Goal: Task Accomplishment & Management: Use online tool/utility

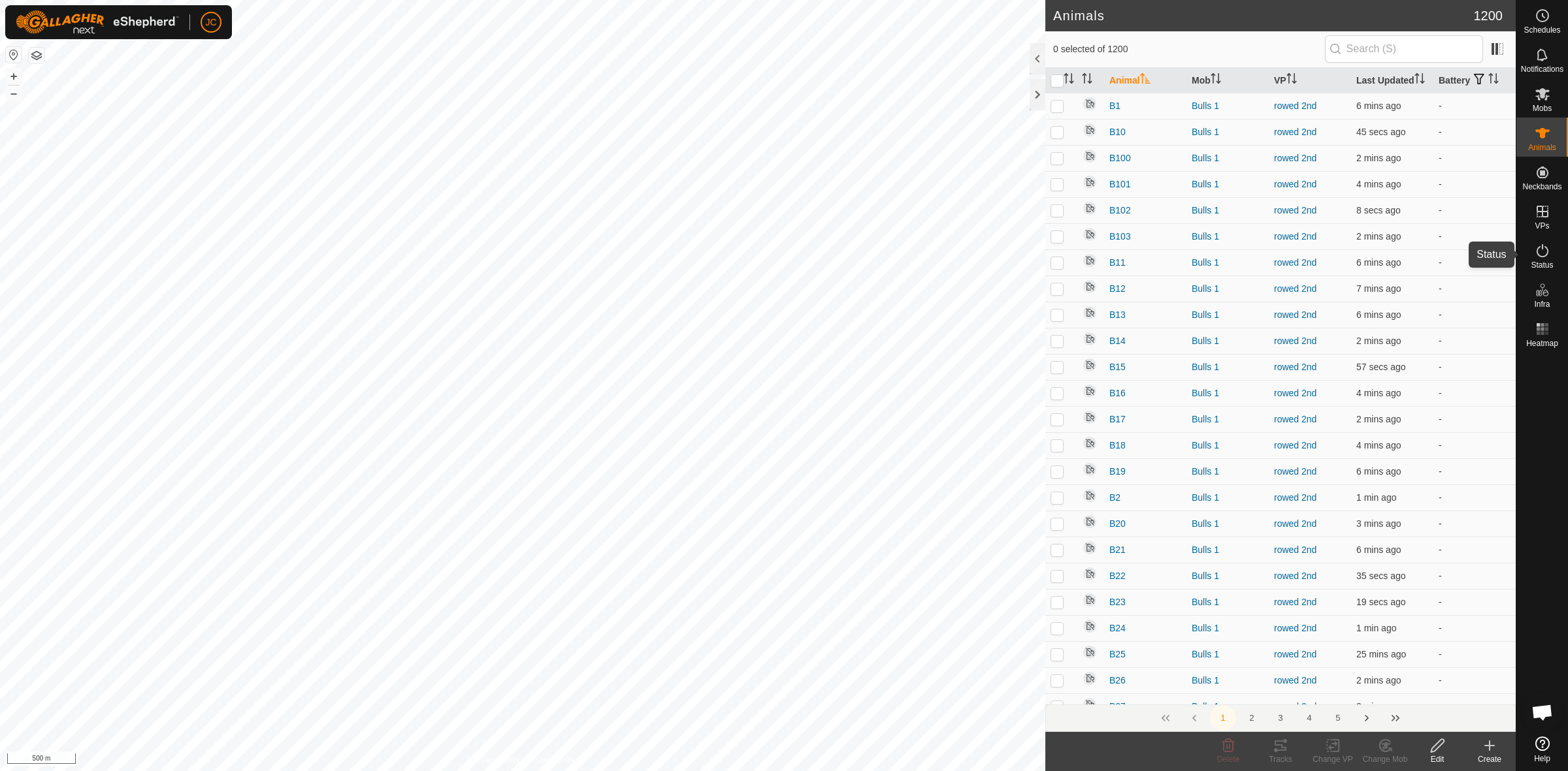
drag, startPoint x: 1534, startPoint y: 261, endPoint x: 1543, endPoint y: 252, distance: 12.7
click at [1536, 261] on span "Status" at bounding box center [1542, 265] width 22 height 8
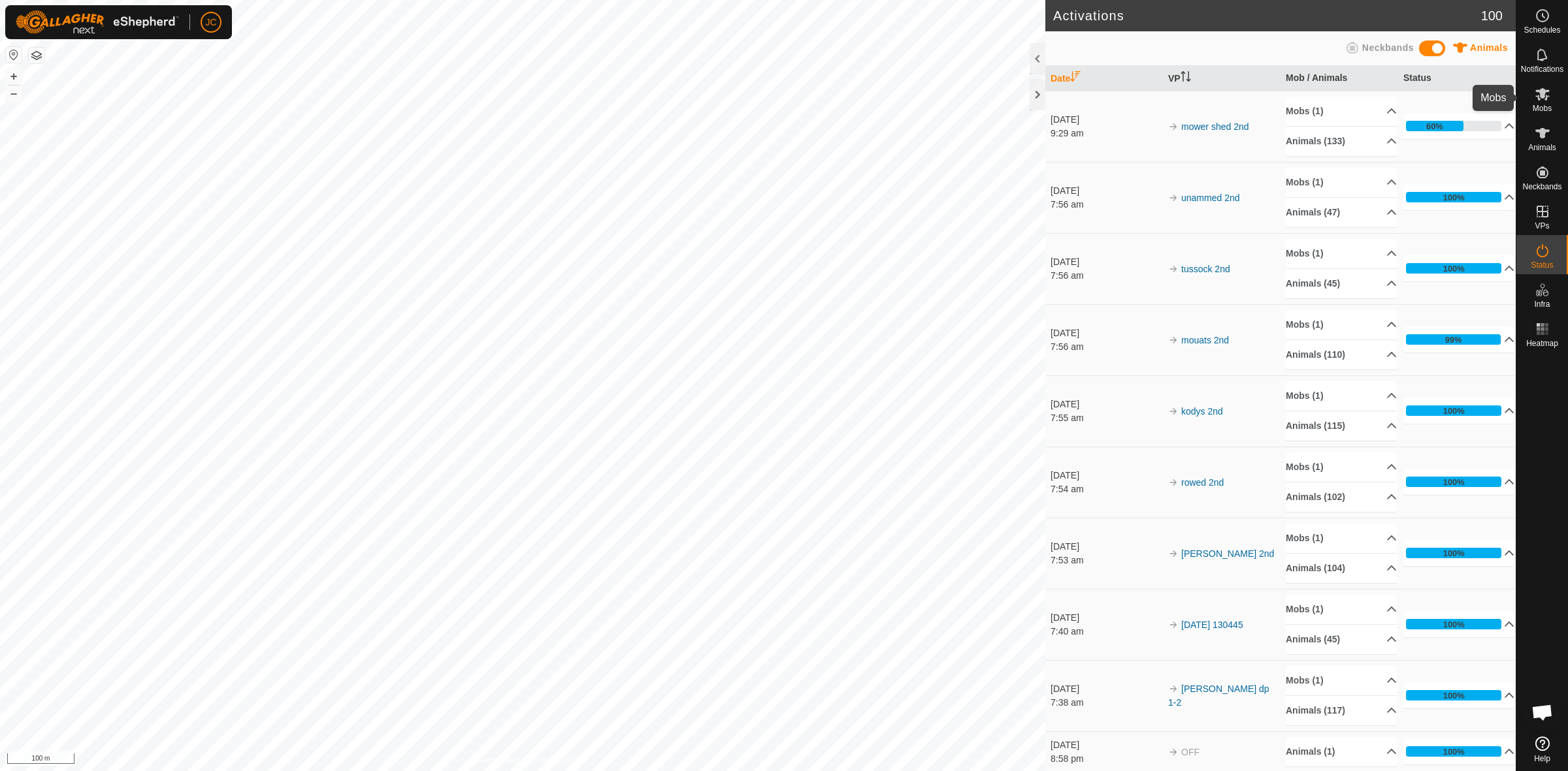
click at [1544, 105] on span "Mobs" at bounding box center [1542, 109] width 19 height 8
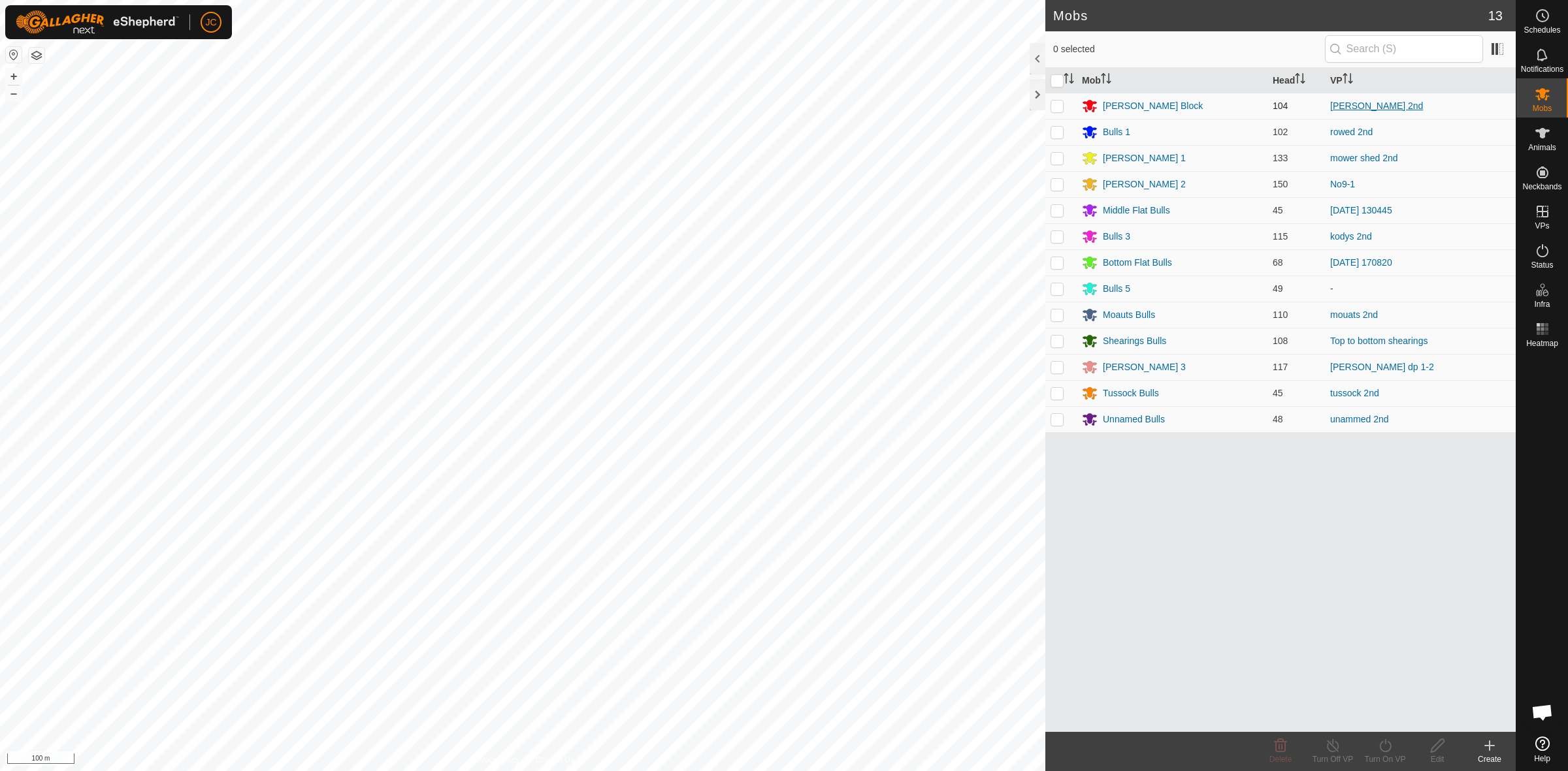
click at [1367, 109] on link "moores 2nd" at bounding box center [1376, 106] width 93 height 11
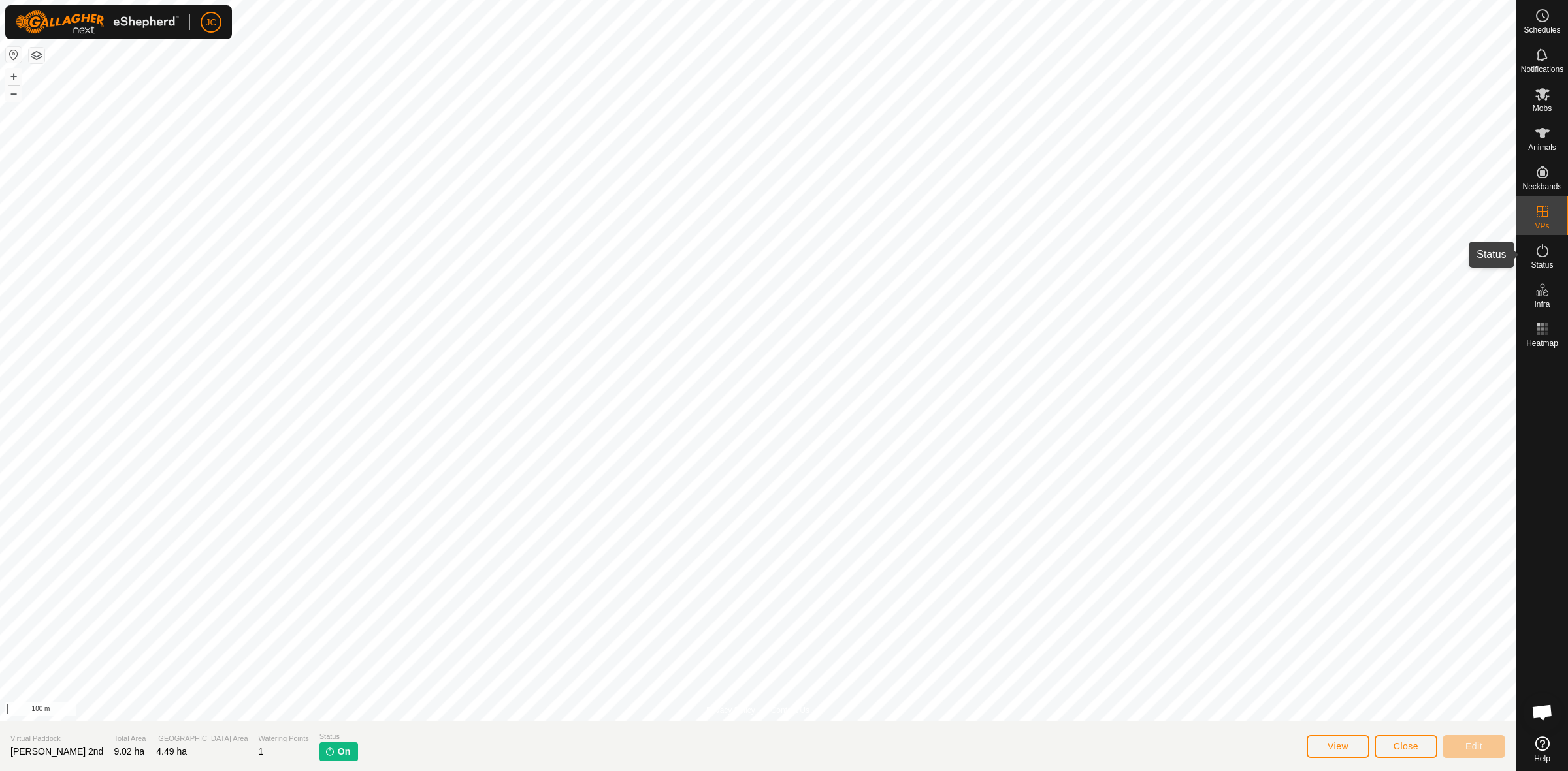
click at [1552, 254] on es-activation-svg-icon at bounding box center [1543, 251] width 24 height 21
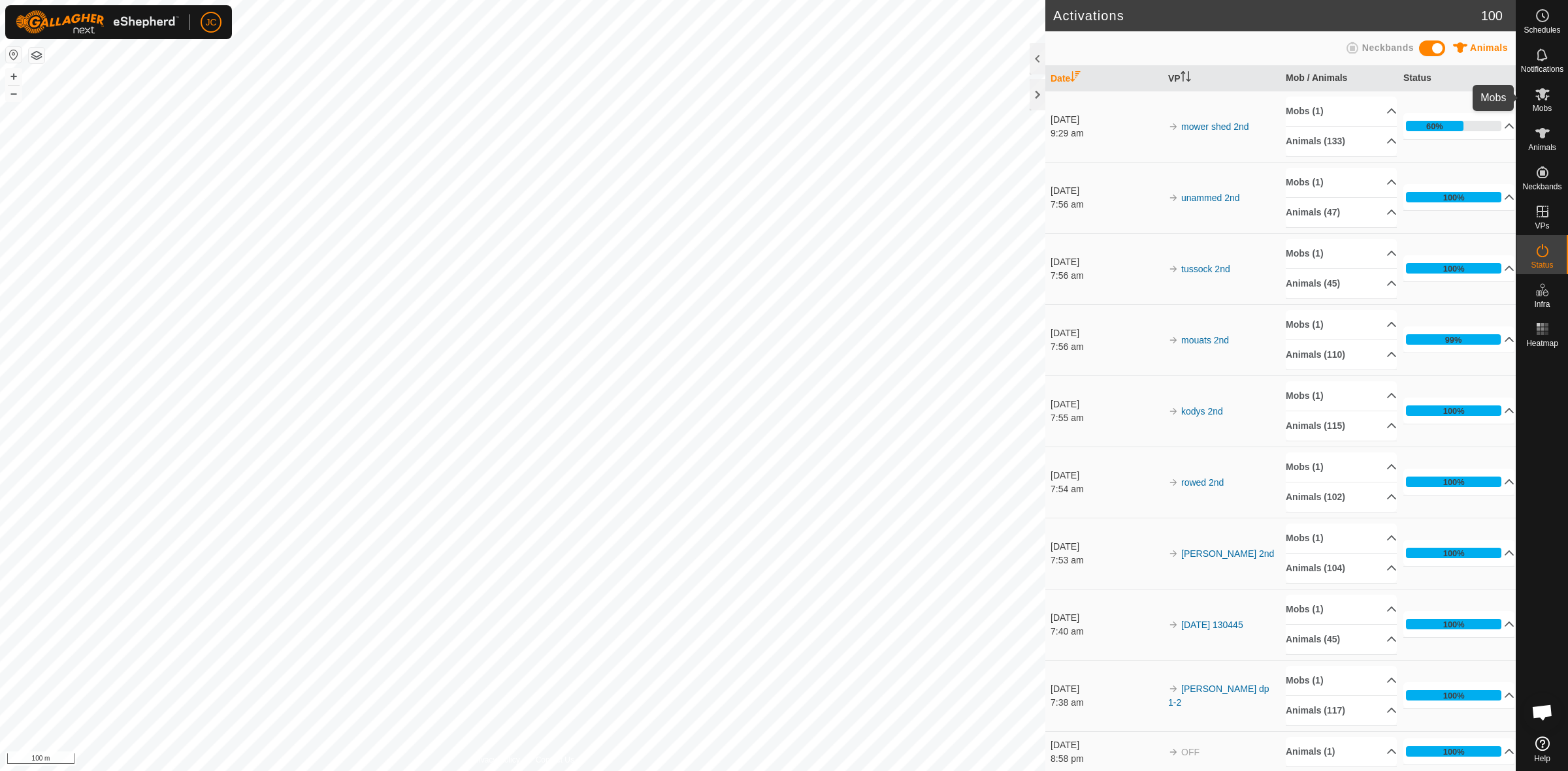
click at [1552, 99] on es-mob-svg-icon at bounding box center [1543, 93] width 24 height 21
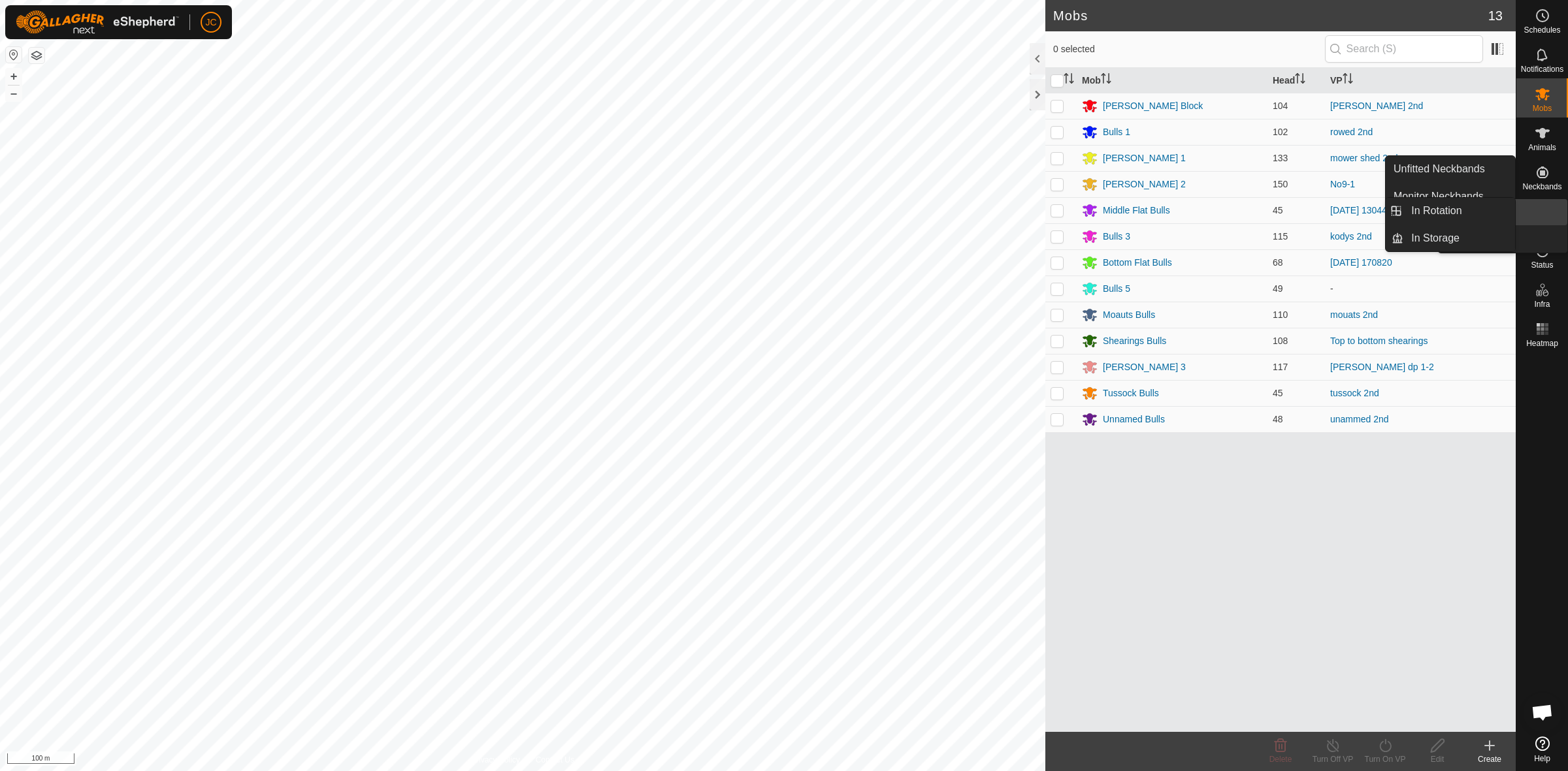
click at [1546, 213] on icon at bounding box center [1543, 212] width 16 height 16
click at [1505, 215] on link "In Rotation" at bounding box center [1459, 211] width 112 height 26
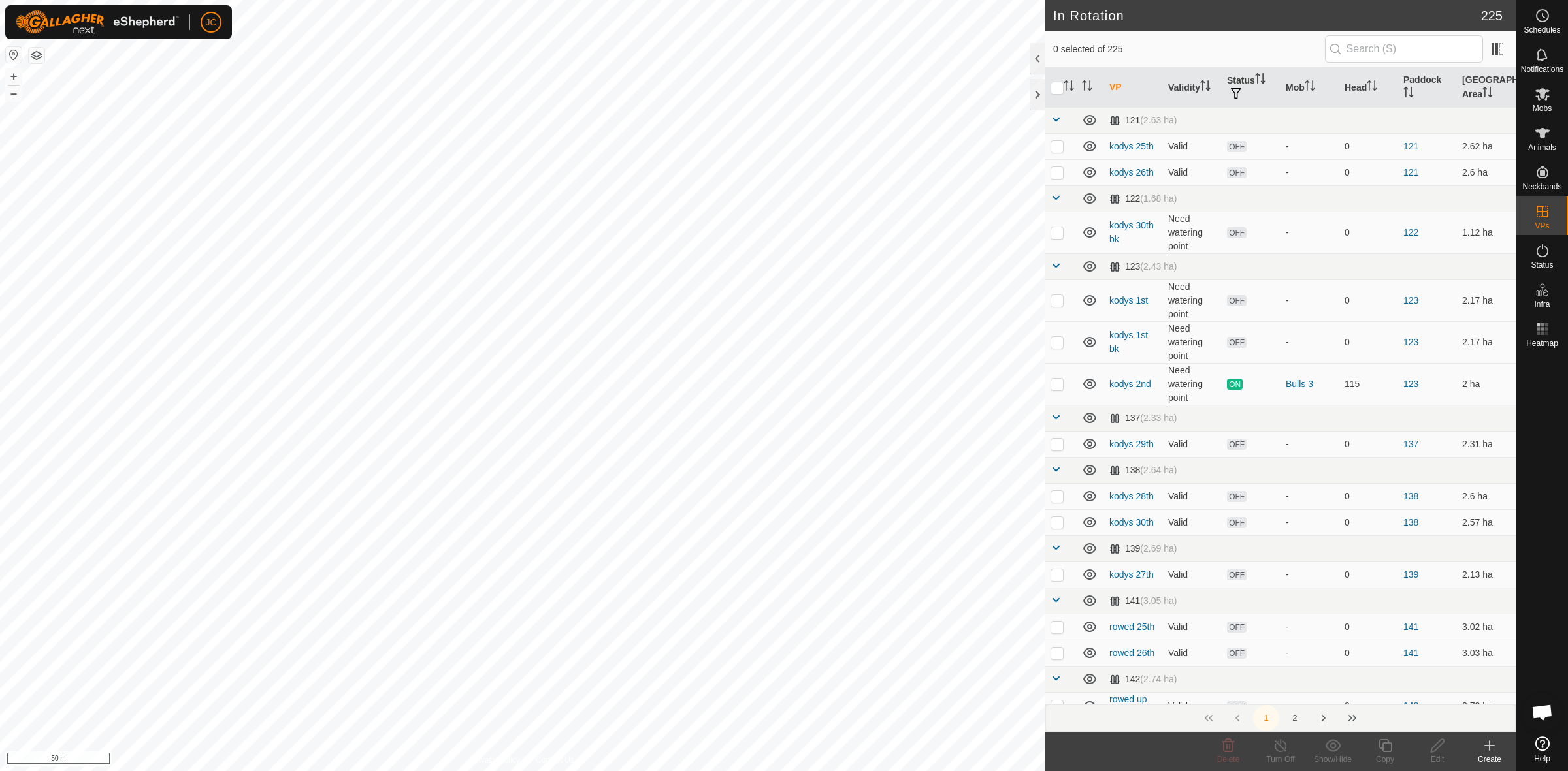
click at [1487, 749] on icon at bounding box center [1490, 746] width 16 height 16
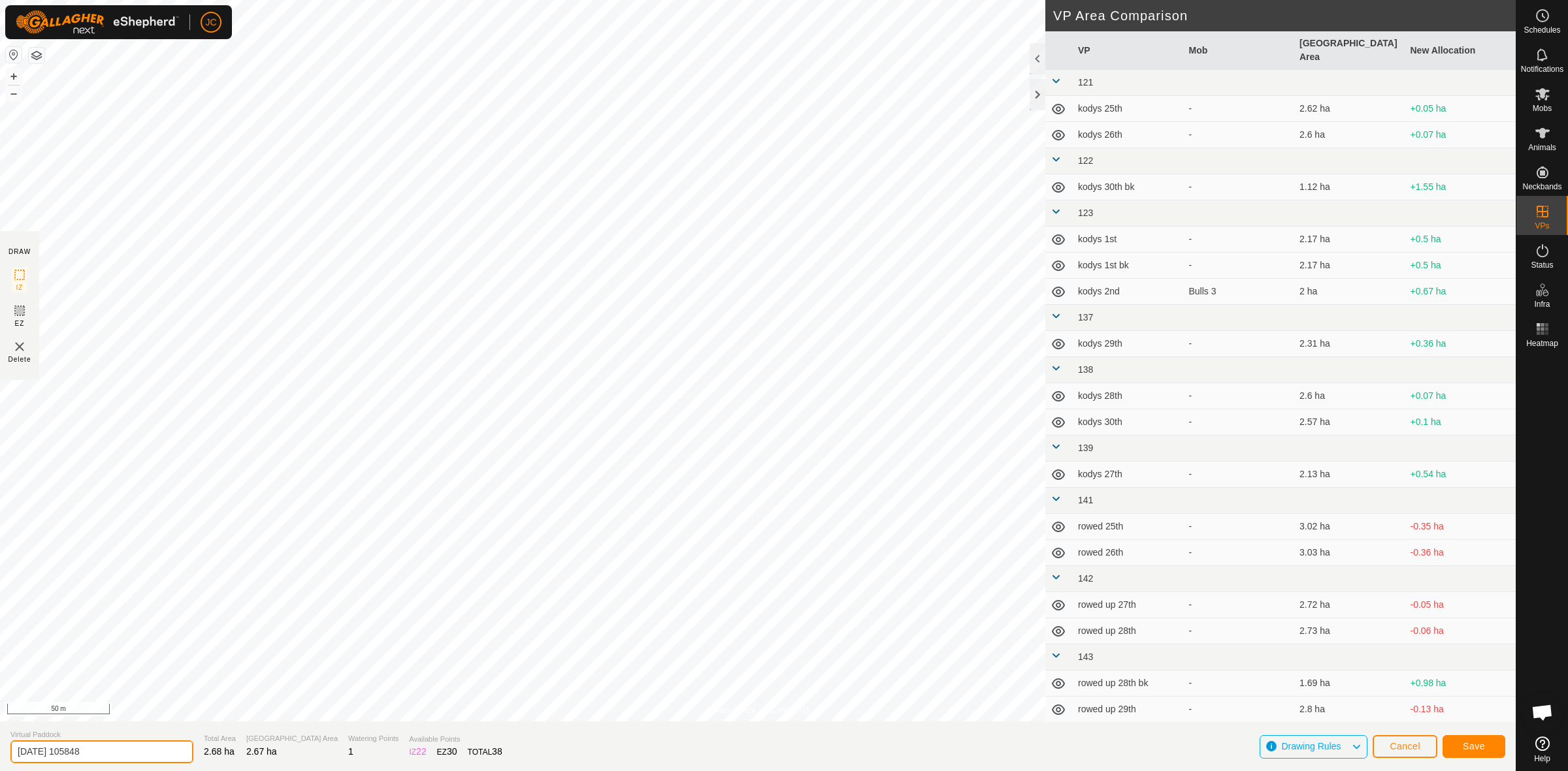
drag, startPoint x: 159, startPoint y: 753, endPoint x: -111, endPoint y: 746, distance: 270.1
click at [0, 746] on html "JC Schedules Notifications Mobs Animals Neckbands VPs Status Infra Heatmap Help…" at bounding box center [784, 385] width 1568 height 771
type input "moores thursday"
click at [1459, 742] on button "Save" at bounding box center [1474, 747] width 63 height 23
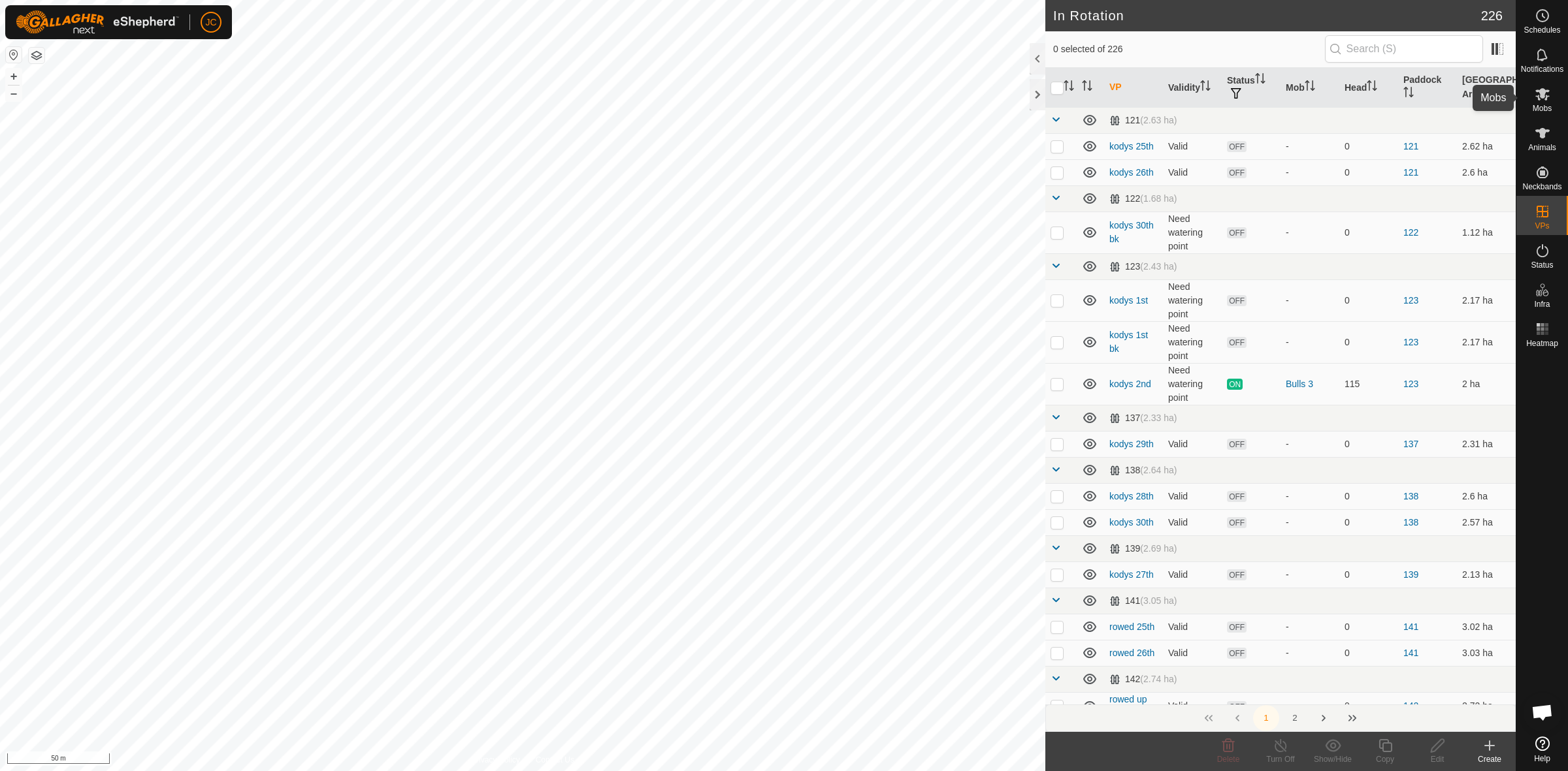
click at [1532, 96] on es-mob-svg-icon at bounding box center [1543, 93] width 24 height 21
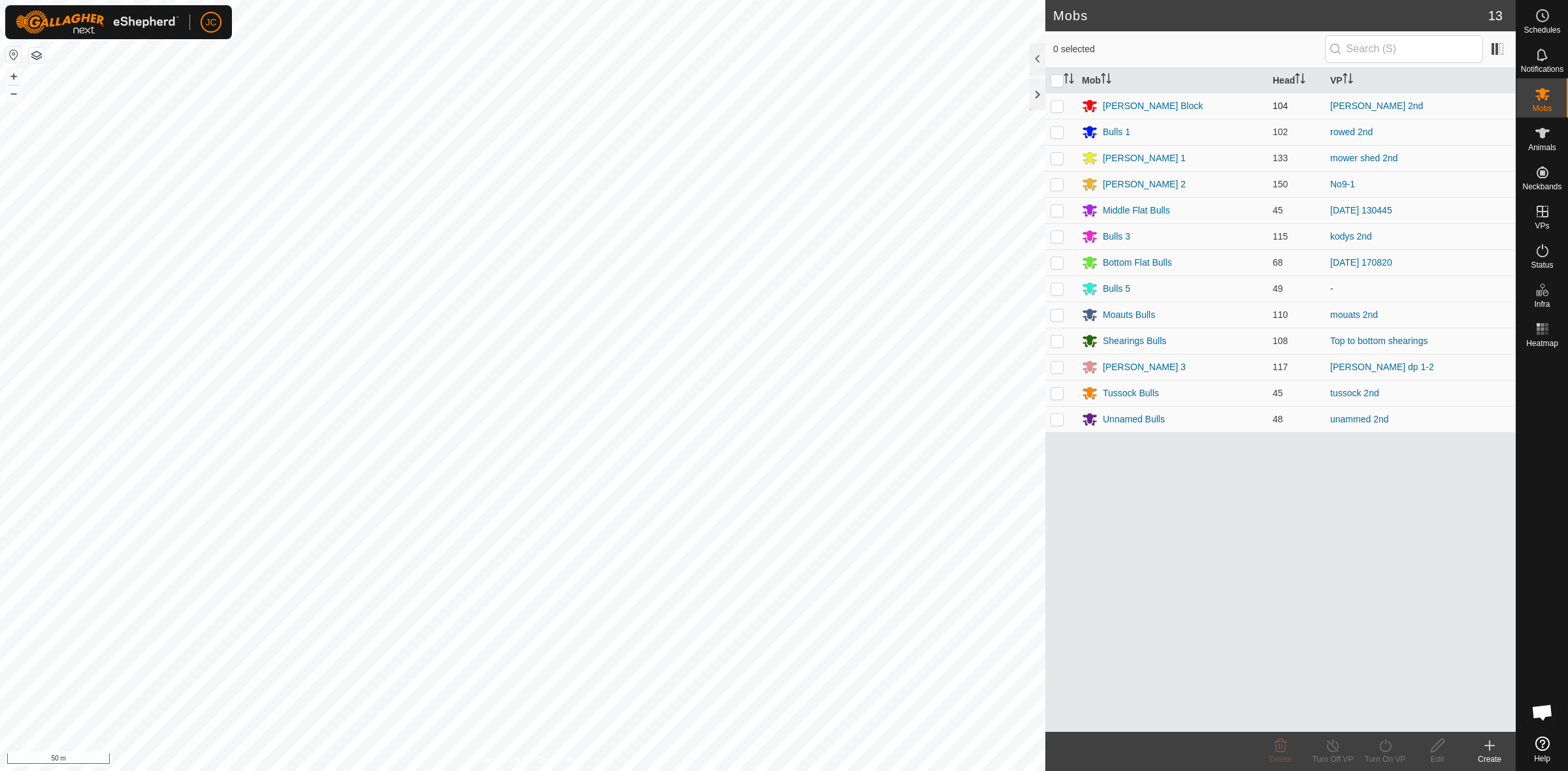
click at [1056, 105] on p-checkbox at bounding box center [1057, 106] width 13 height 11
checkbox input "true"
click at [1397, 740] on turn-on-svg-icon at bounding box center [1385, 746] width 52 height 16
click at [1397, 727] on link "Now" at bounding box center [1424, 717] width 129 height 26
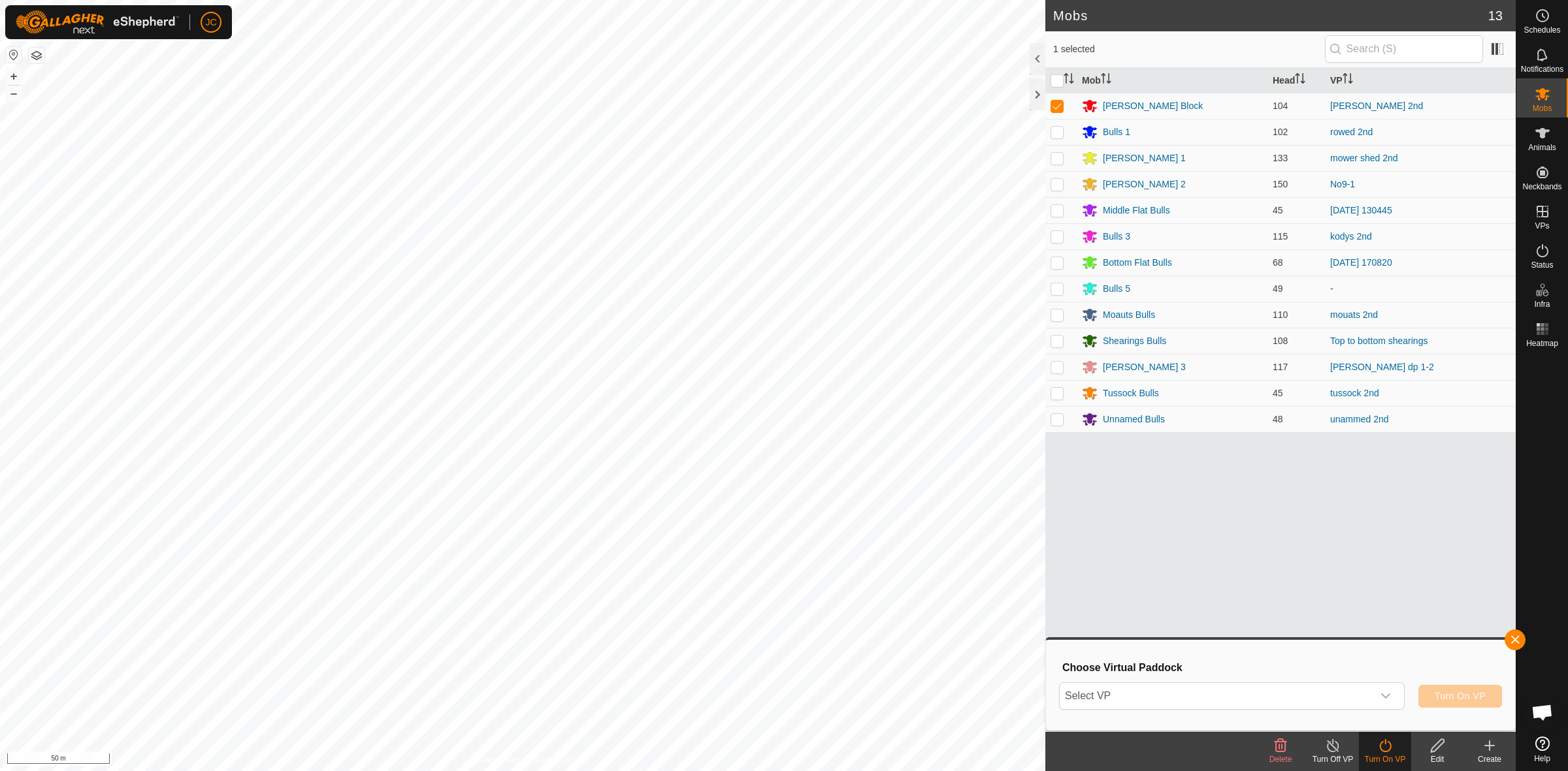
click at [1336, 710] on div "Select VP Turn On VP" at bounding box center [1281, 696] width 443 height 31
click at [1331, 702] on span "Select VP" at bounding box center [1216, 696] width 313 height 26
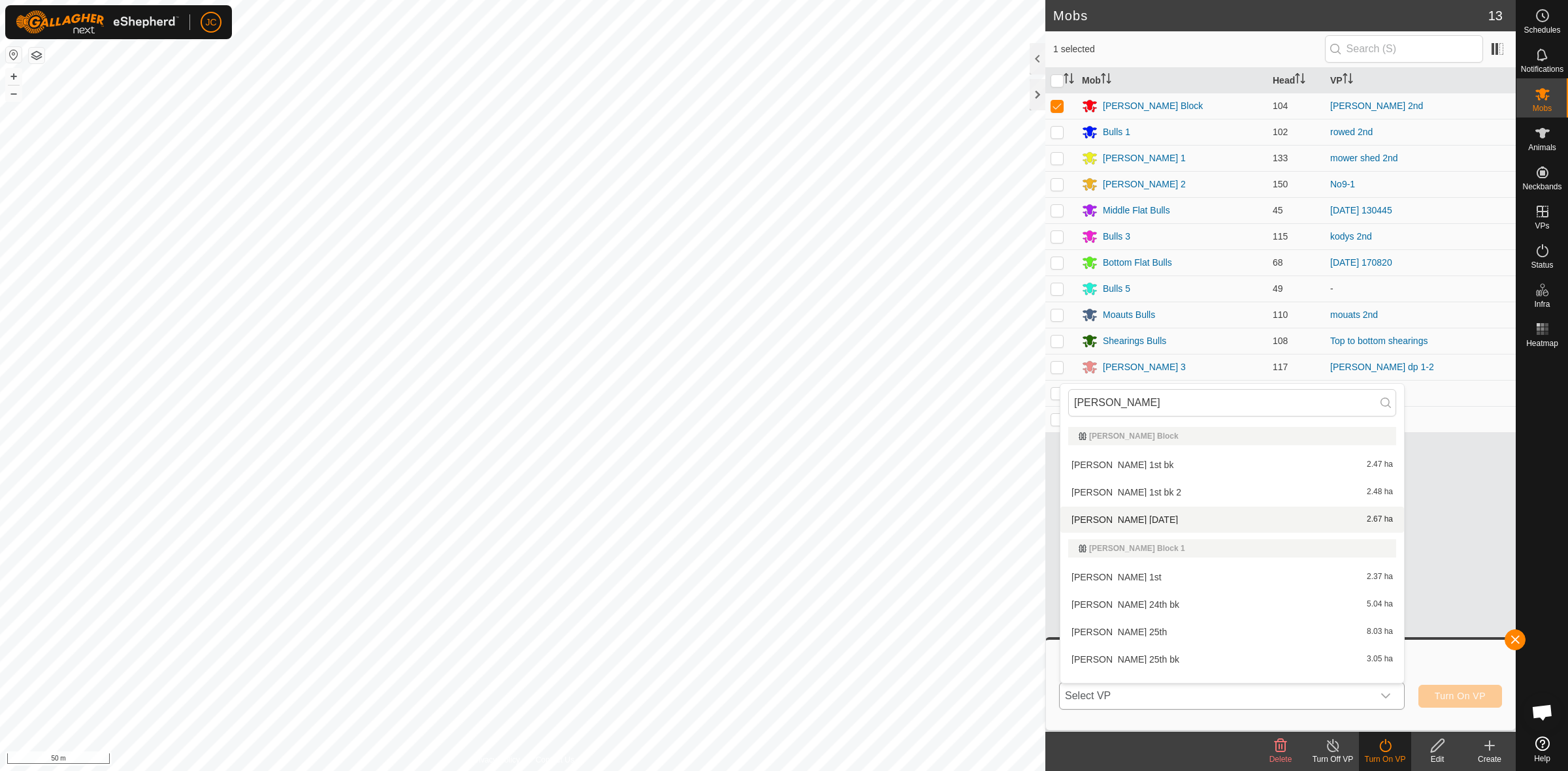
type input "moores"
click at [1207, 521] on li "moores thursday 2.67 ha" at bounding box center [1232, 520] width 344 height 26
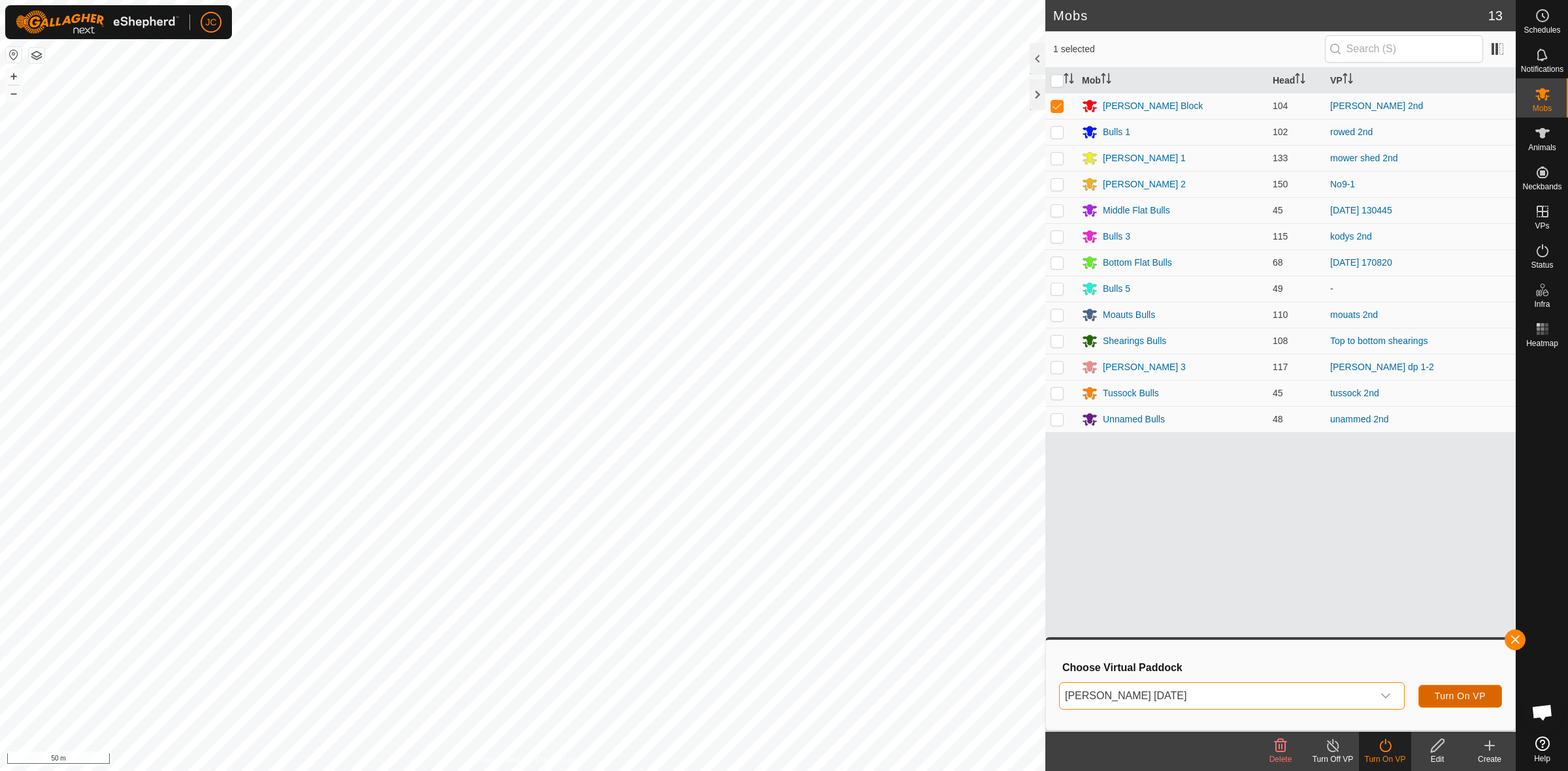
click at [1433, 695] on button "Turn On VP" at bounding box center [1460, 697] width 83 height 23
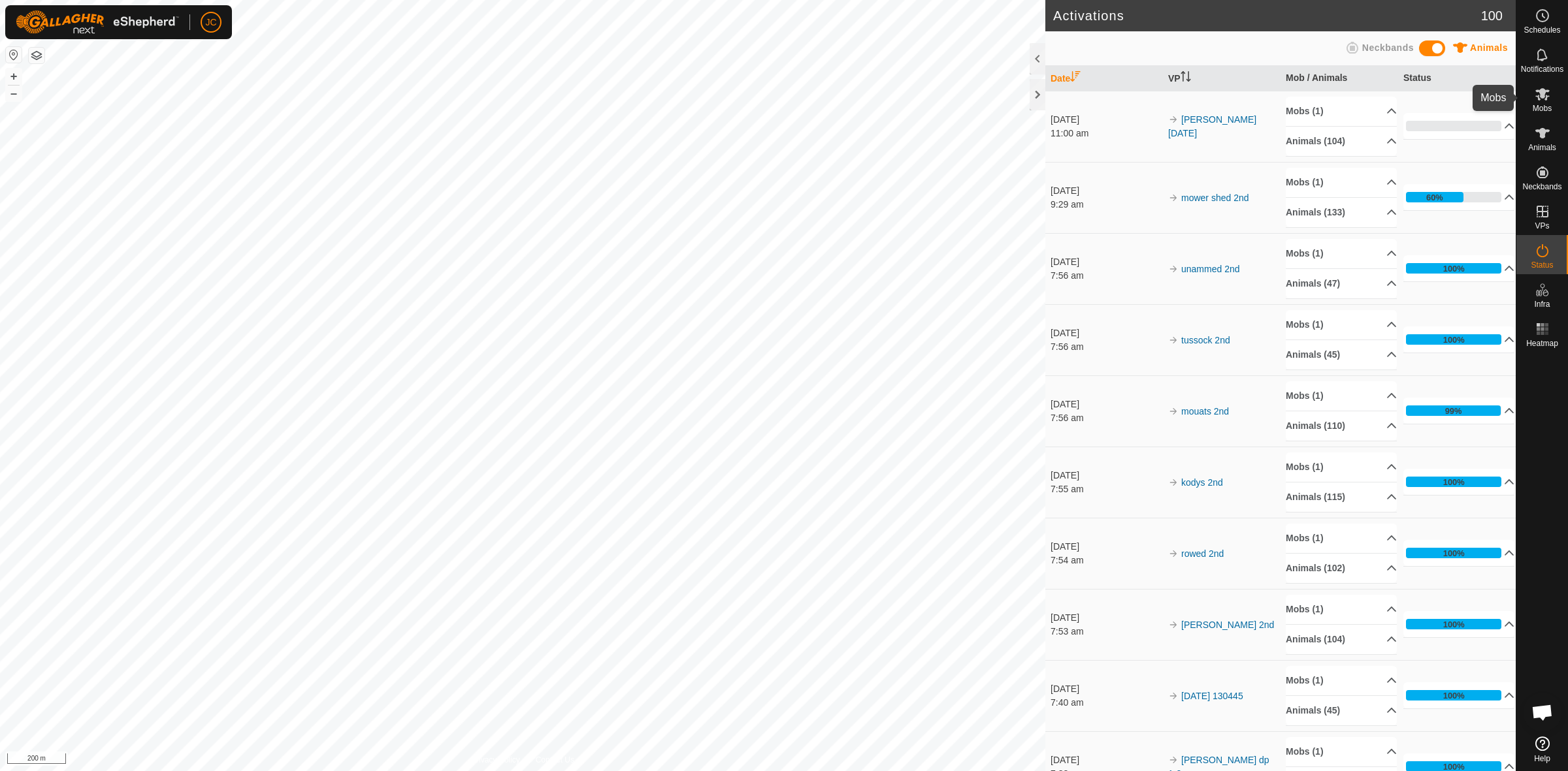
click at [1539, 98] on icon at bounding box center [1543, 94] width 15 height 12
